Goal: Task Accomplishment & Management: Manage account settings

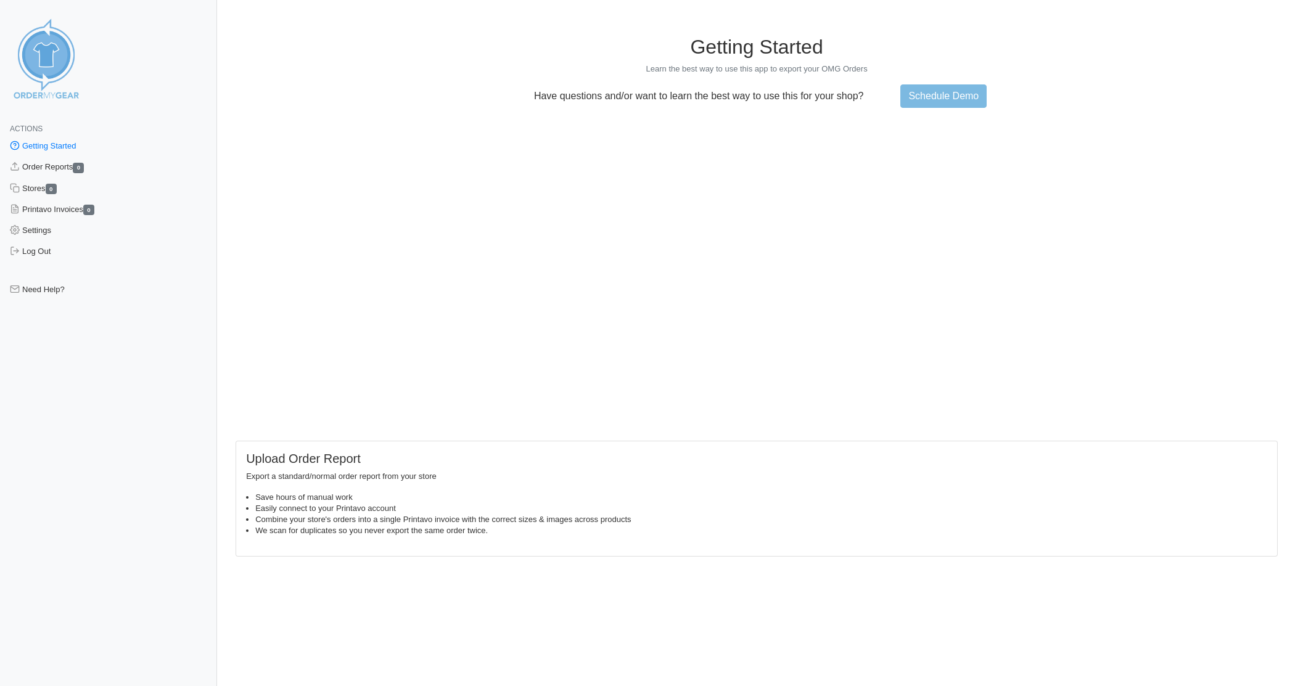
click at [363, 23] on main "Getting Started Learn the best way to use this app to export your OMG Orders Ha…" at bounding box center [757, 288] width 1052 height 536
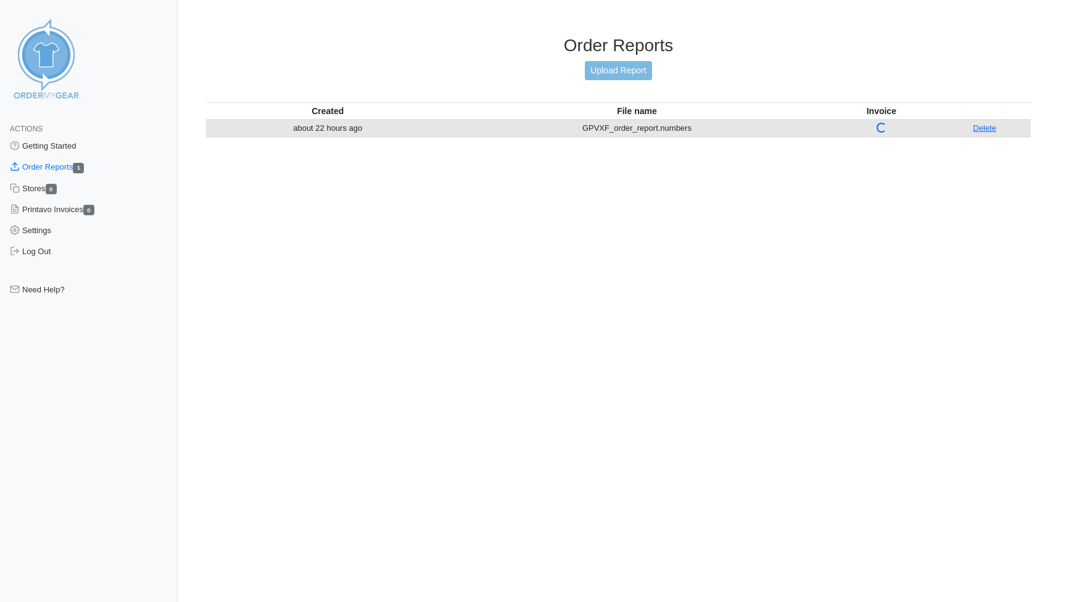
click at [54, 167] on link "Order Reports 1" at bounding box center [89, 167] width 178 height 21
click at [989, 126] on link "Delete" at bounding box center [983, 127] width 23 height 9
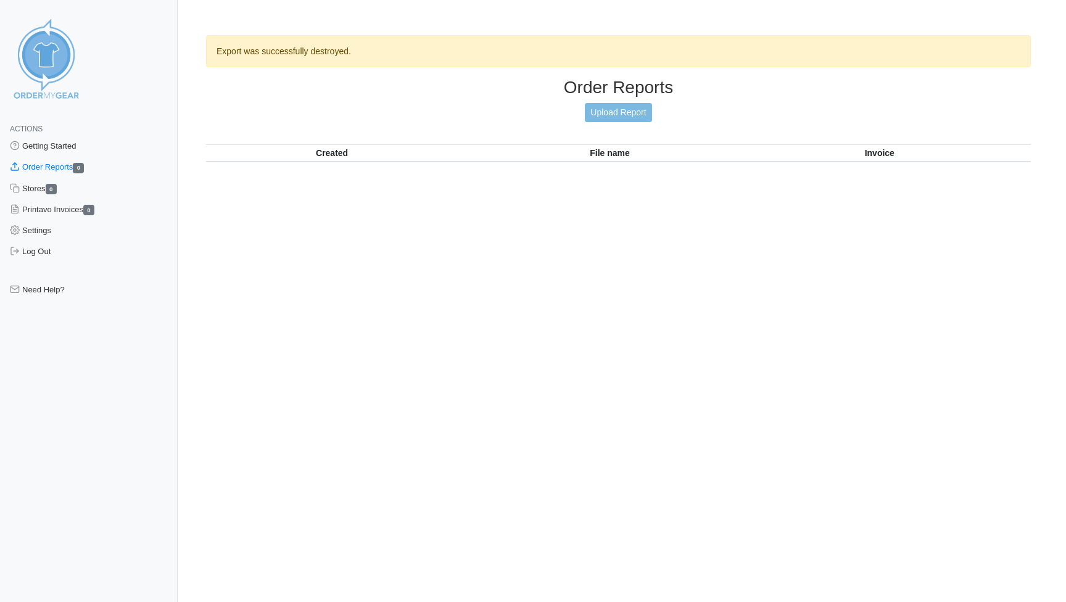
click at [592, 203] on html "Actions Getting Started Order Reports 0 Stores 0 Printavo Invoices 0 Settings L…" at bounding box center [533, 101] width 1066 height 203
click at [56, 144] on link "Getting Started" at bounding box center [89, 146] width 178 height 21
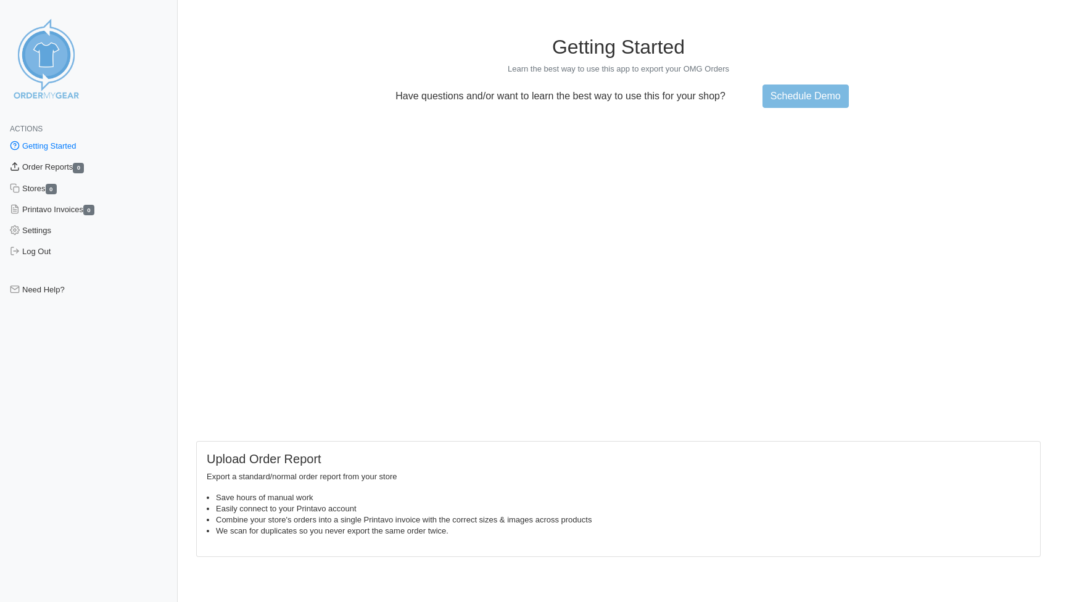
click at [46, 165] on link "Order Reports 0" at bounding box center [89, 167] width 178 height 21
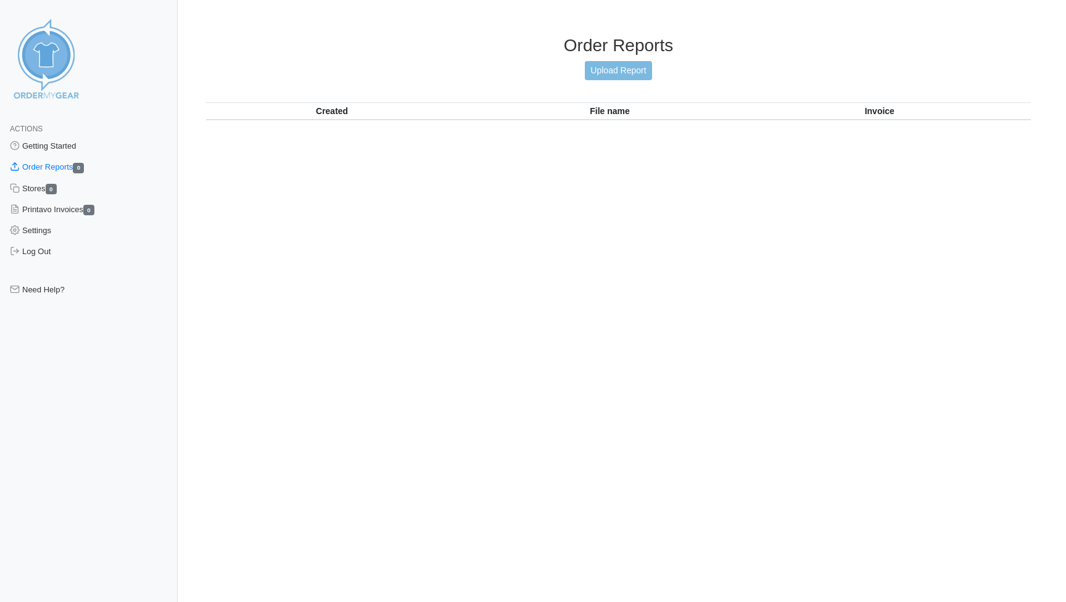
click at [44, 169] on link "Order Reports 0" at bounding box center [89, 167] width 178 height 21
click at [622, 63] on link "Upload Report" at bounding box center [618, 70] width 67 height 19
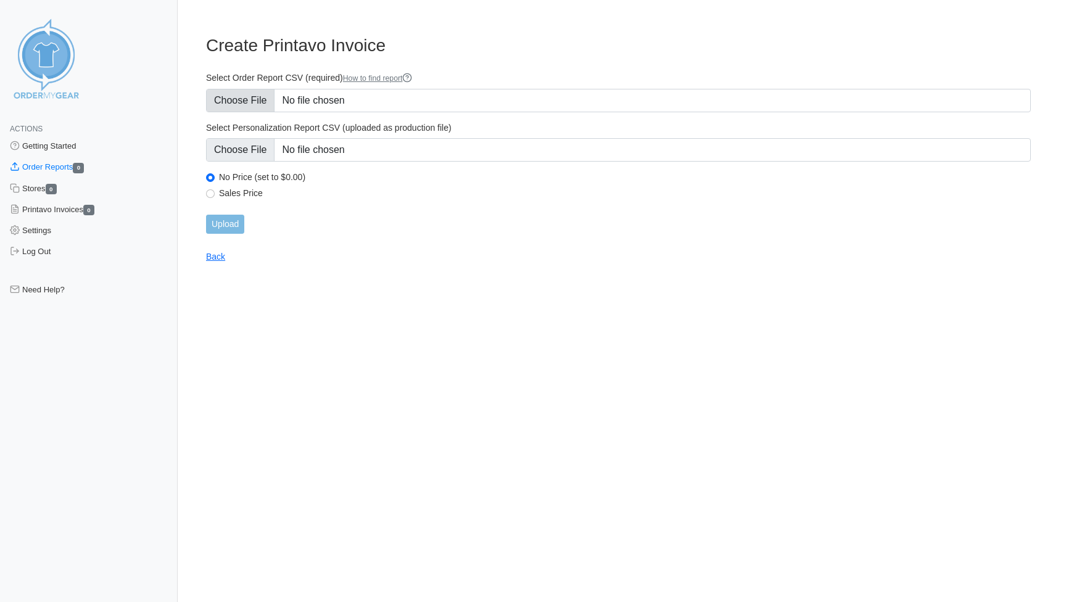
click at [343, 102] on input "Select Order Report CSV (required) How to find report" at bounding box center [618, 100] width 824 height 23
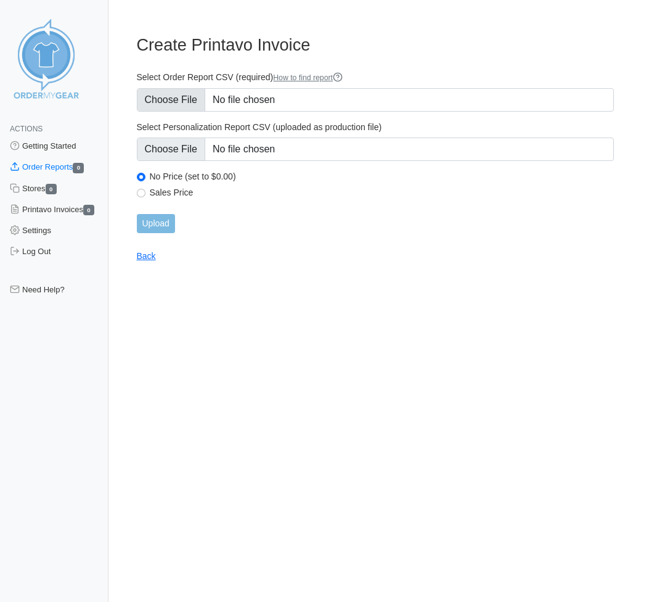
type input "C:\fakepath\GPVXF_OrderReport.numbers"
type input "C:\fakepath\GPVXF_personalization_report.numbers"
click at [161, 219] on input "Upload" at bounding box center [156, 223] width 38 height 19
click at [276, 143] on input "Select Personalization Report CSV (uploaded as production file)" at bounding box center [376, 149] width 478 height 23
click at [416, 146] on input "Select Personalization Report CSV (uploaded as production file)" at bounding box center [376, 149] width 478 height 23
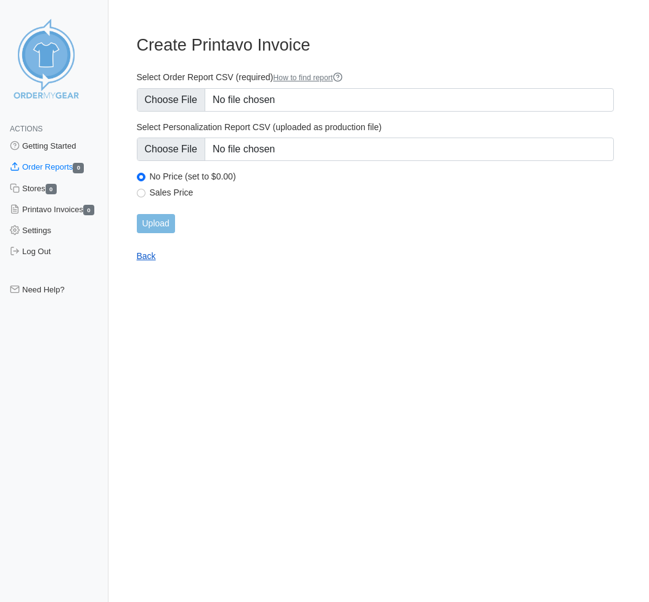
click at [152, 255] on link "Back" at bounding box center [146, 256] width 19 height 10
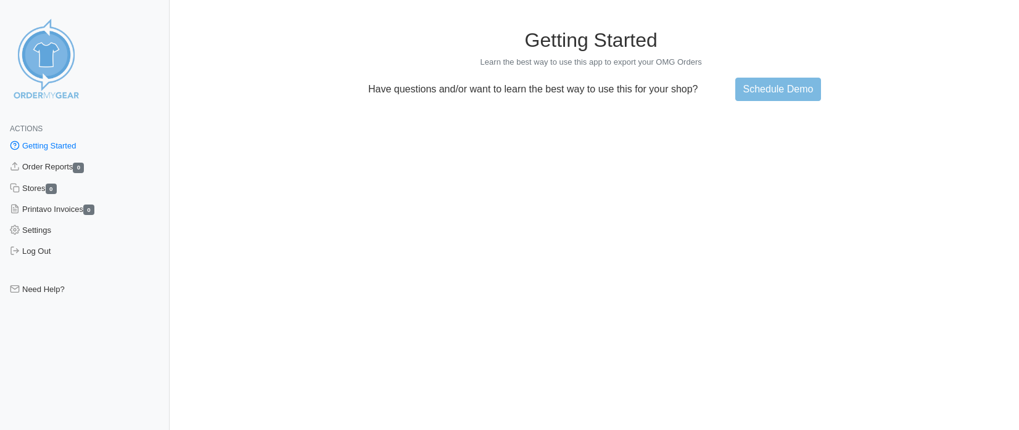
scroll to position [33, 0]
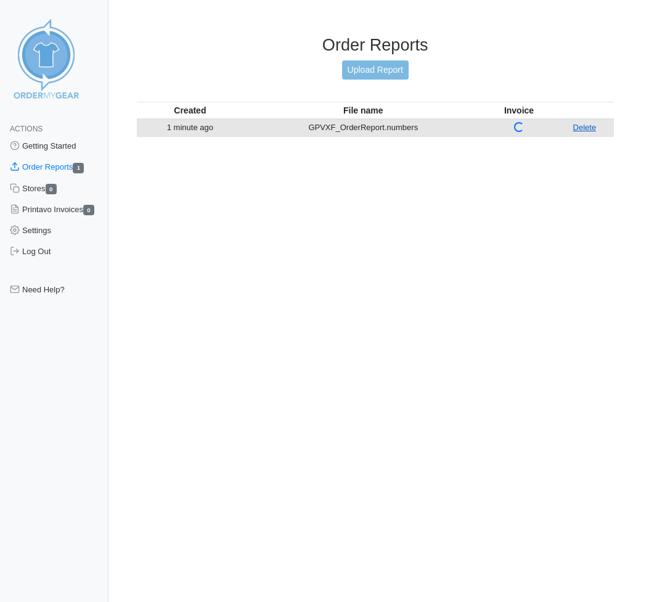
click at [582, 125] on link "Delete" at bounding box center [584, 127] width 23 height 9
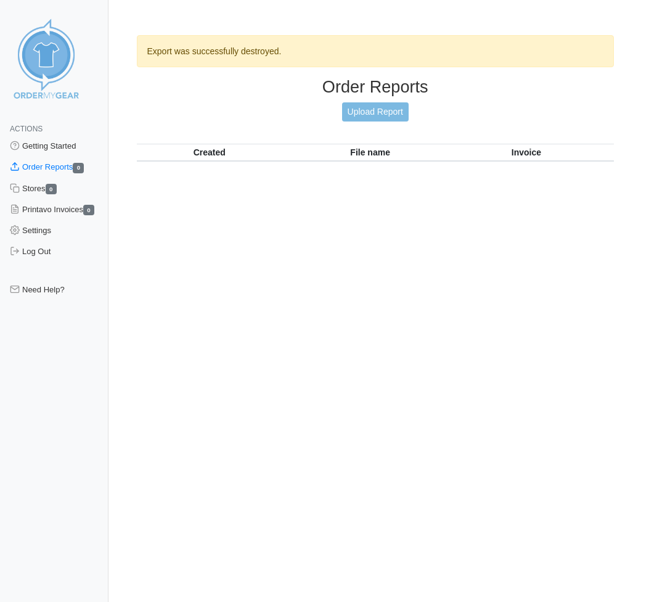
click at [376, 112] on link "Upload Report" at bounding box center [375, 111] width 67 height 19
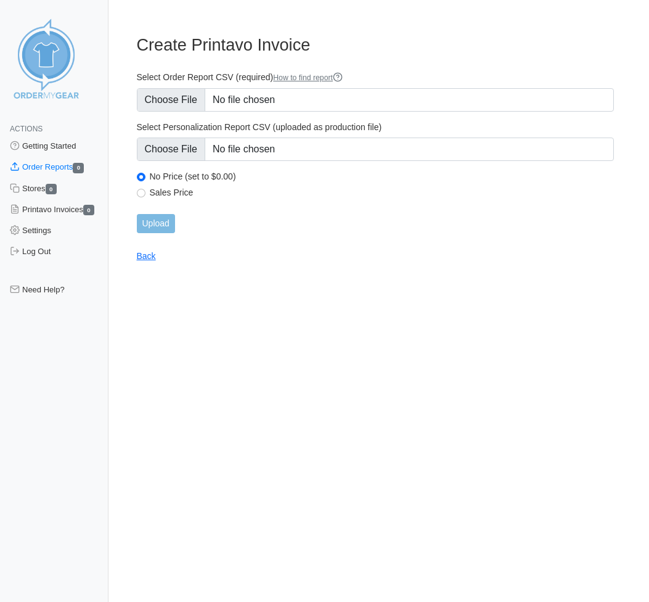
type input "C:\fakepath\GPVXF_OrderReport.numbers"
click at [163, 221] on input "Upload" at bounding box center [156, 223] width 38 height 19
drag, startPoint x: 223, startPoint y: 97, endPoint x: 359, endPoint y: 105, distance: 135.9
click at [359, 105] on input "Select Order Report CSV (required) How to find report" at bounding box center [376, 99] width 478 height 23
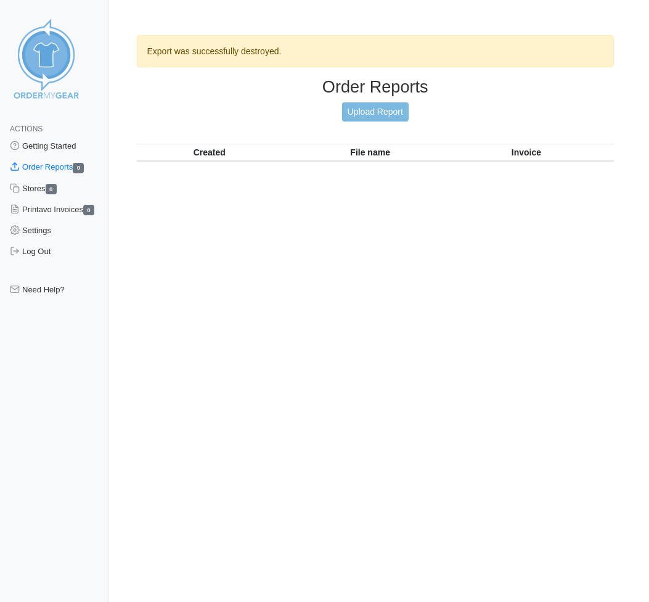
click at [379, 112] on link "Upload Report" at bounding box center [375, 111] width 67 height 19
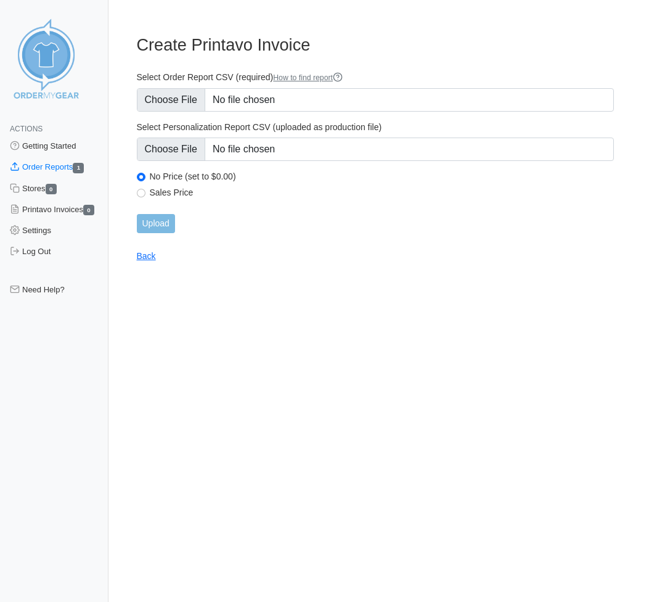
type input "C:\fakepath\GPVXF_OrderReport.numbers"
click at [159, 224] on input "Upload" at bounding box center [156, 223] width 38 height 19
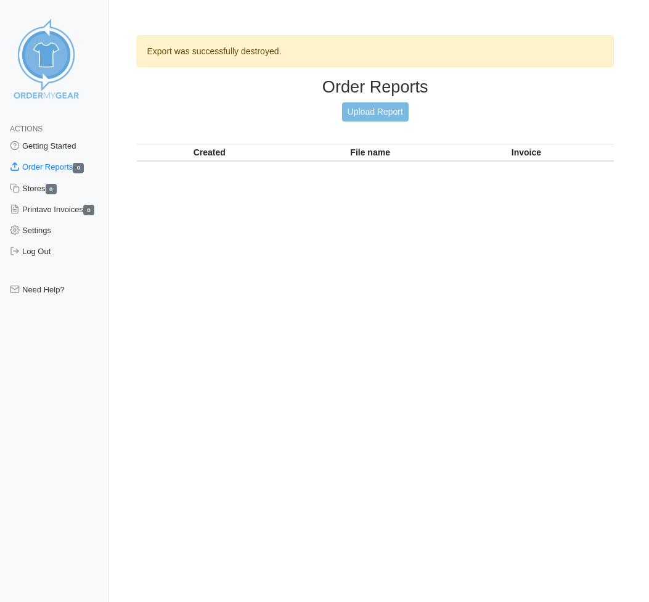
click at [376, 114] on link "Upload Report" at bounding box center [375, 111] width 67 height 19
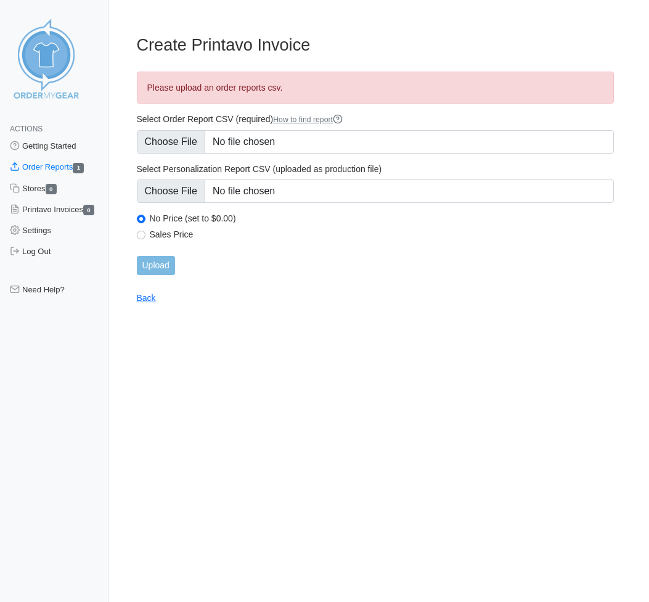
click at [306, 248] on form "Select Order Report CSV (required) How to find report Select Personalization Re…" at bounding box center [376, 194] width 478 height 162
type input "C:\fakepath\GPVXF_OrderReport.numbers"
click at [166, 270] on input "Upload" at bounding box center [156, 265] width 38 height 19
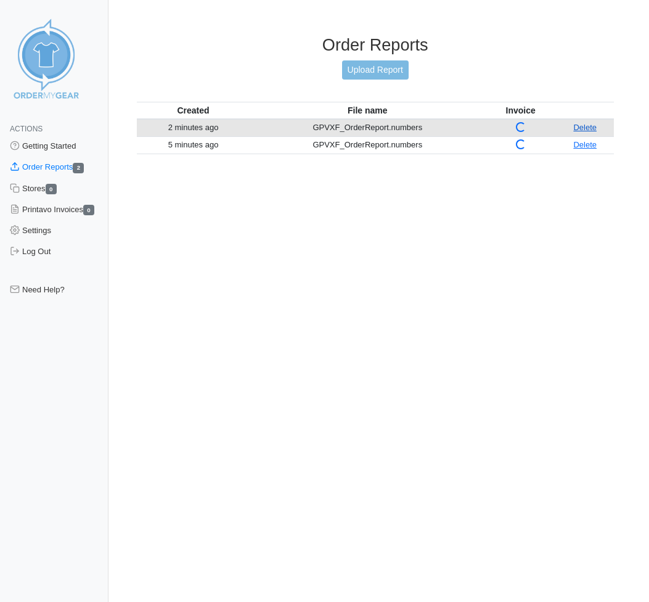
click at [589, 129] on link "Delete" at bounding box center [584, 127] width 23 height 9
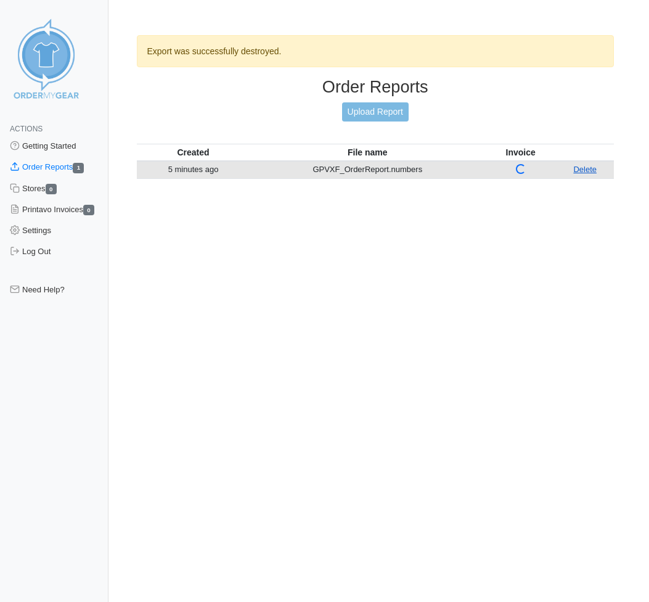
click at [584, 173] on link "Delete" at bounding box center [584, 169] width 23 height 9
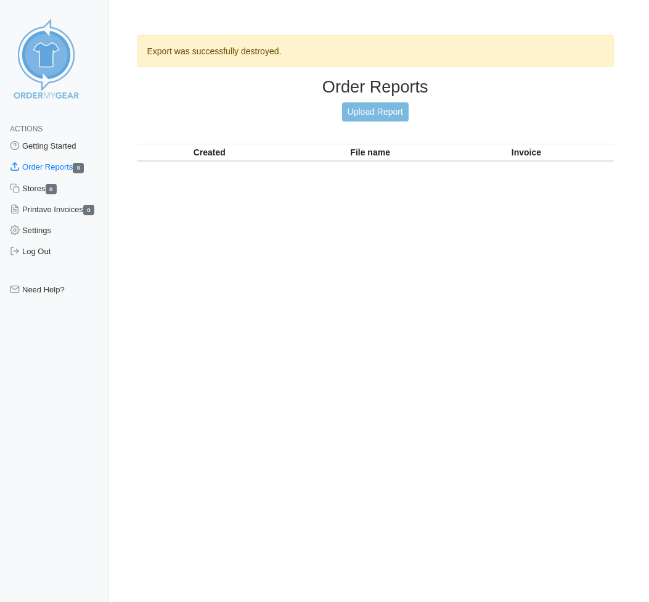
click at [383, 105] on link "Upload Report" at bounding box center [375, 111] width 67 height 19
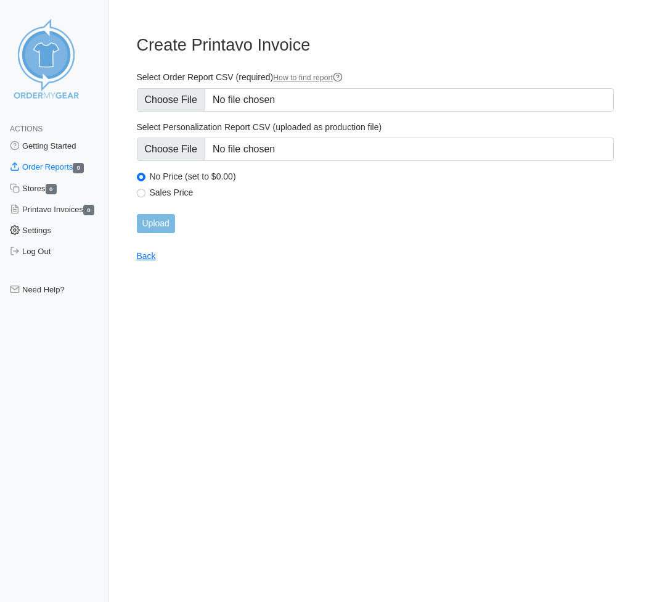
click at [43, 241] on link "Settings" at bounding box center [54, 230] width 109 height 21
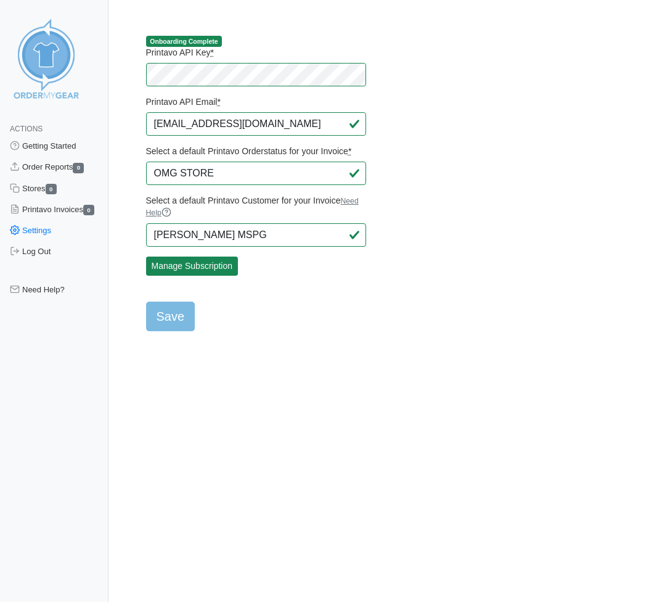
click at [305, 296] on form "Printavo API Key * Printavo API Email * thescreenprintguy@gmail.com Select a de…" at bounding box center [256, 189] width 220 height 284
type input "Rob Follett MSPG"
click at [363, 318] on form "Printavo API Key * Printavo API Email * thescreenprintguy@gmail.com Select a de…" at bounding box center [256, 189] width 220 height 284
click at [282, 321] on form "Printavo API Key * Printavo API Email * thescreenprintguy@gmail.com Select a de…" at bounding box center [256, 189] width 220 height 284
click at [166, 327] on input "Save" at bounding box center [170, 317] width 49 height 30
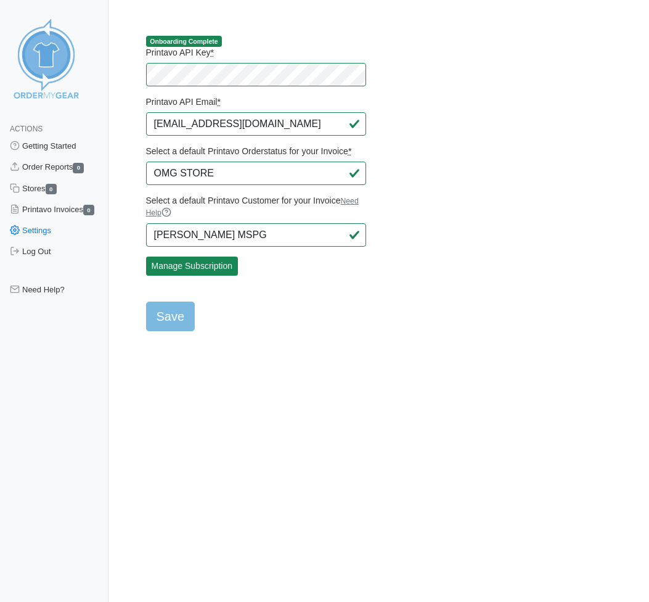
type input "Saving..."
click at [44, 187] on link "Stores 0" at bounding box center [54, 188] width 109 height 21
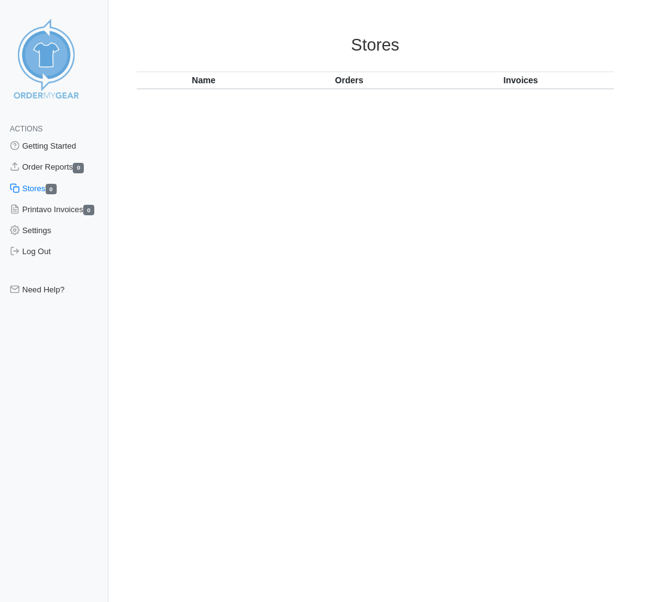
click at [44, 188] on link "Stores 0" at bounding box center [54, 188] width 109 height 21
click at [341, 131] on html "Actions Getting Started Order Reports 0 Stores 0 Printavo Invoices 0 Settings L…" at bounding box center [324, 65] width 649 height 131
click at [41, 166] on link "Order Reports 0" at bounding box center [54, 167] width 109 height 21
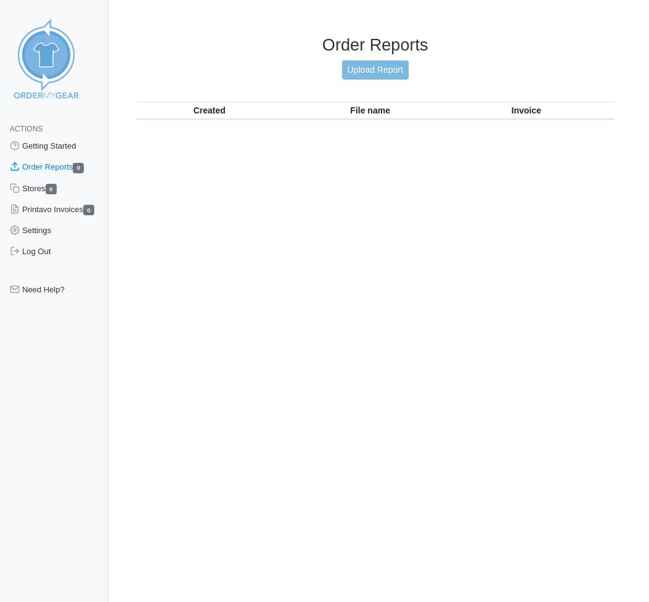
click at [41, 166] on link "Order Reports 0" at bounding box center [54, 167] width 109 height 21
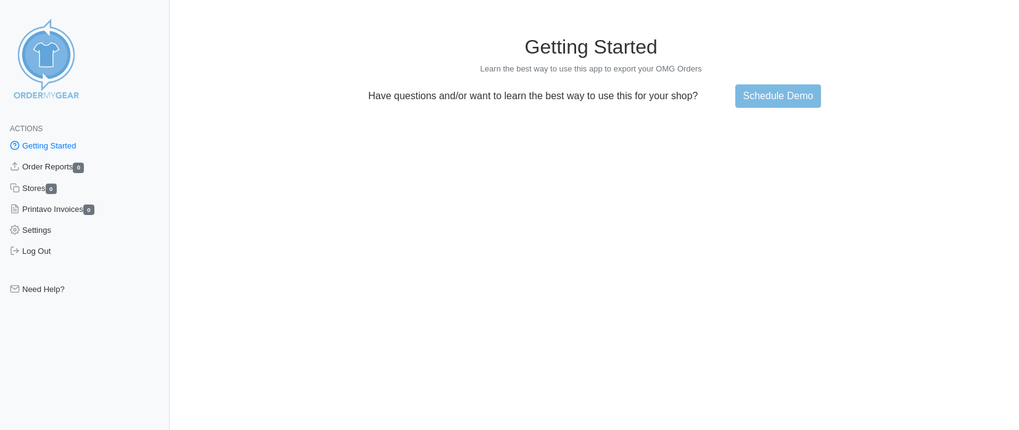
scroll to position [33, 0]
